Goal: Information Seeking & Learning: Learn about a topic

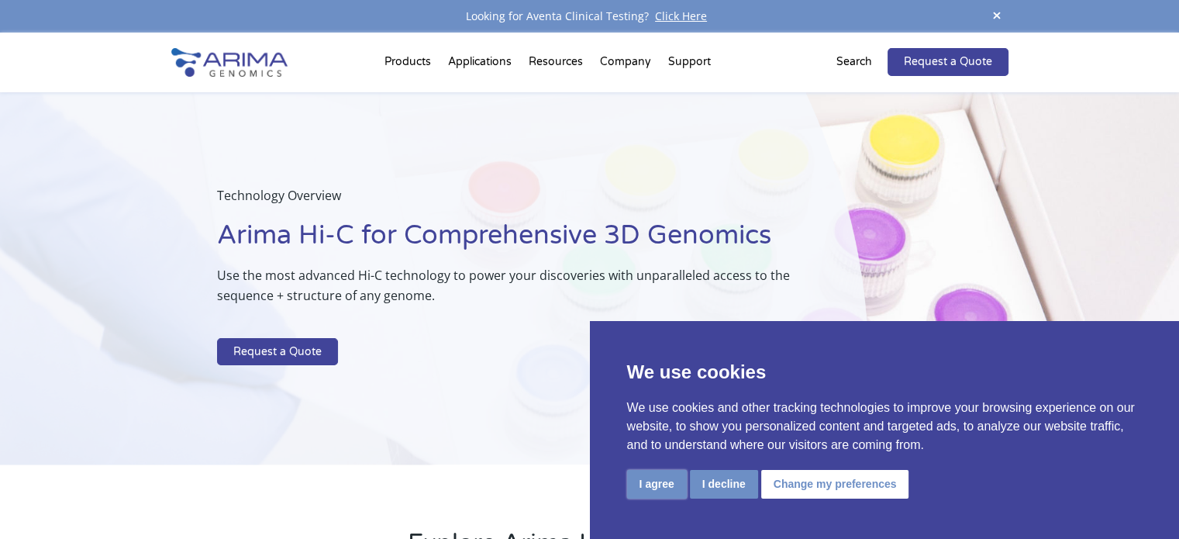
click at [671, 470] on button "I agree" at bounding box center [657, 484] width 60 height 29
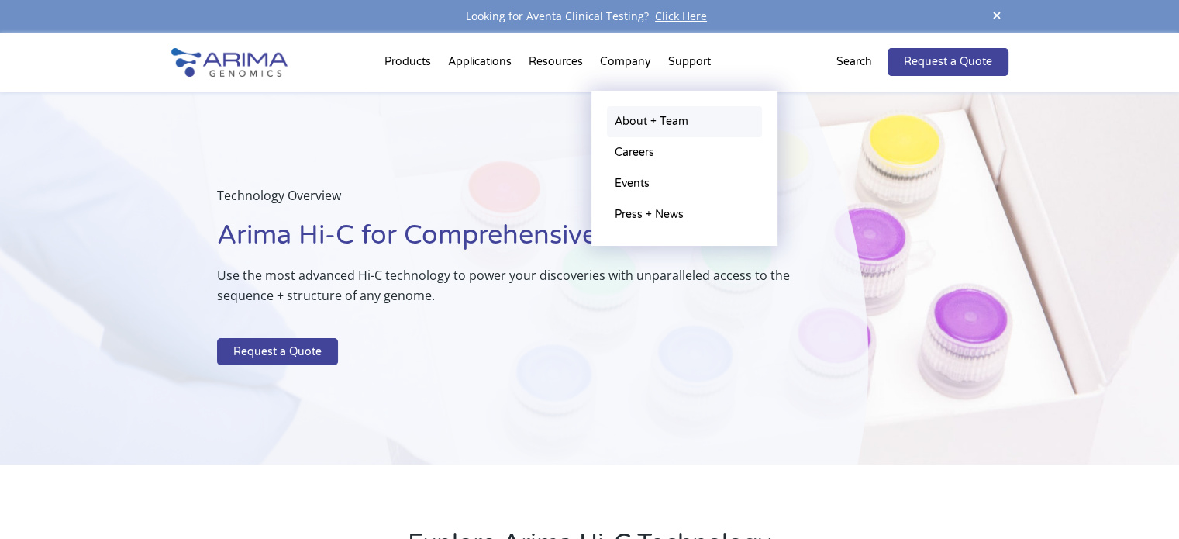
click at [632, 118] on link "About + Team" at bounding box center [684, 121] width 155 height 31
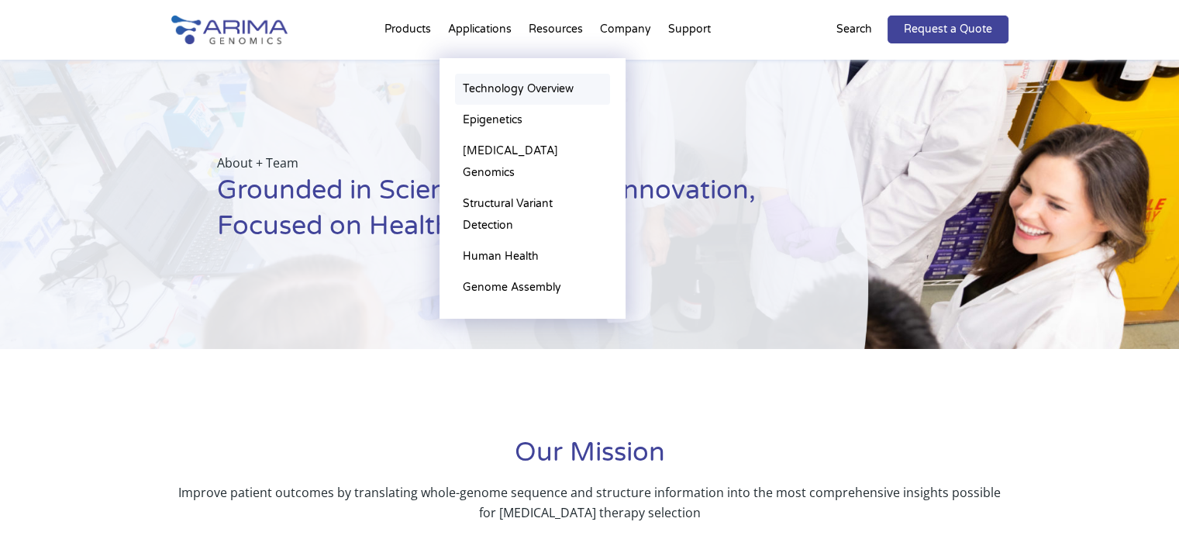
click at [528, 85] on link "Technology Overview" at bounding box center [532, 89] width 155 height 31
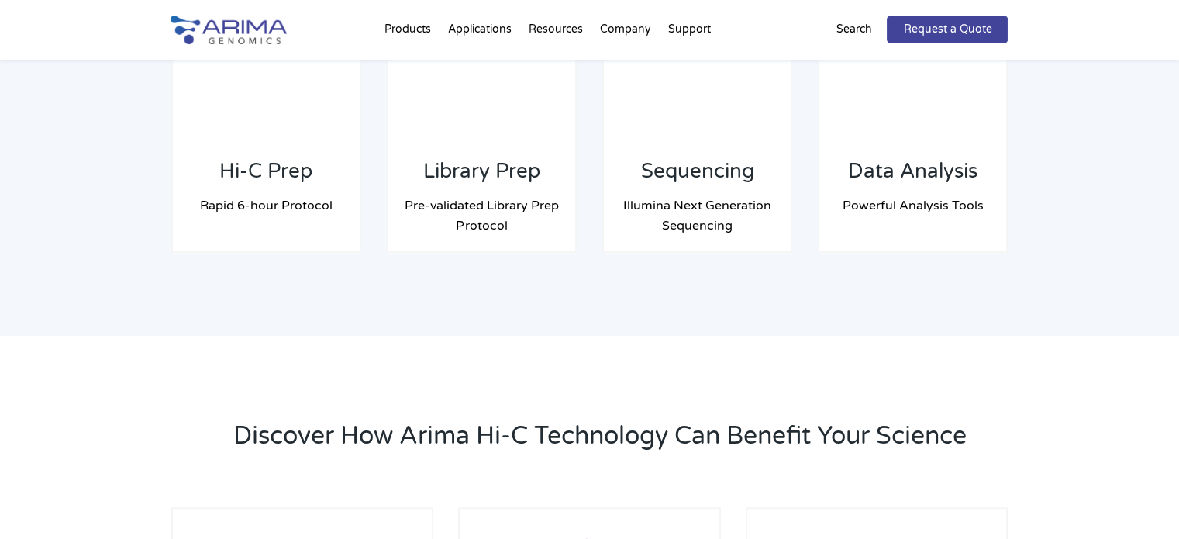
scroll to position [1314, 0]
